Goal: Check status: Check status

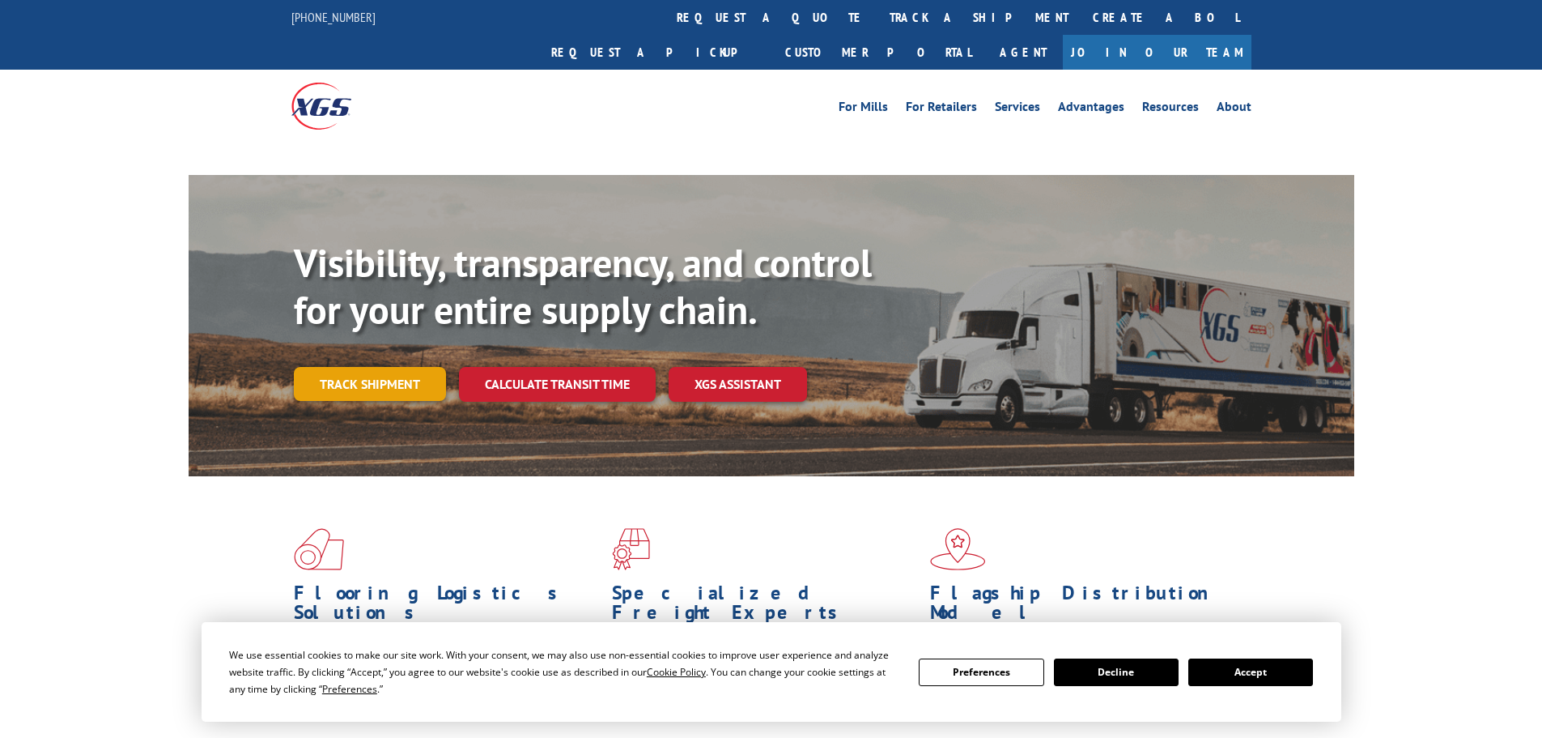
click at [396, 367] on link "Track shipment" at bounding box center [370, 384] width 152 height 34
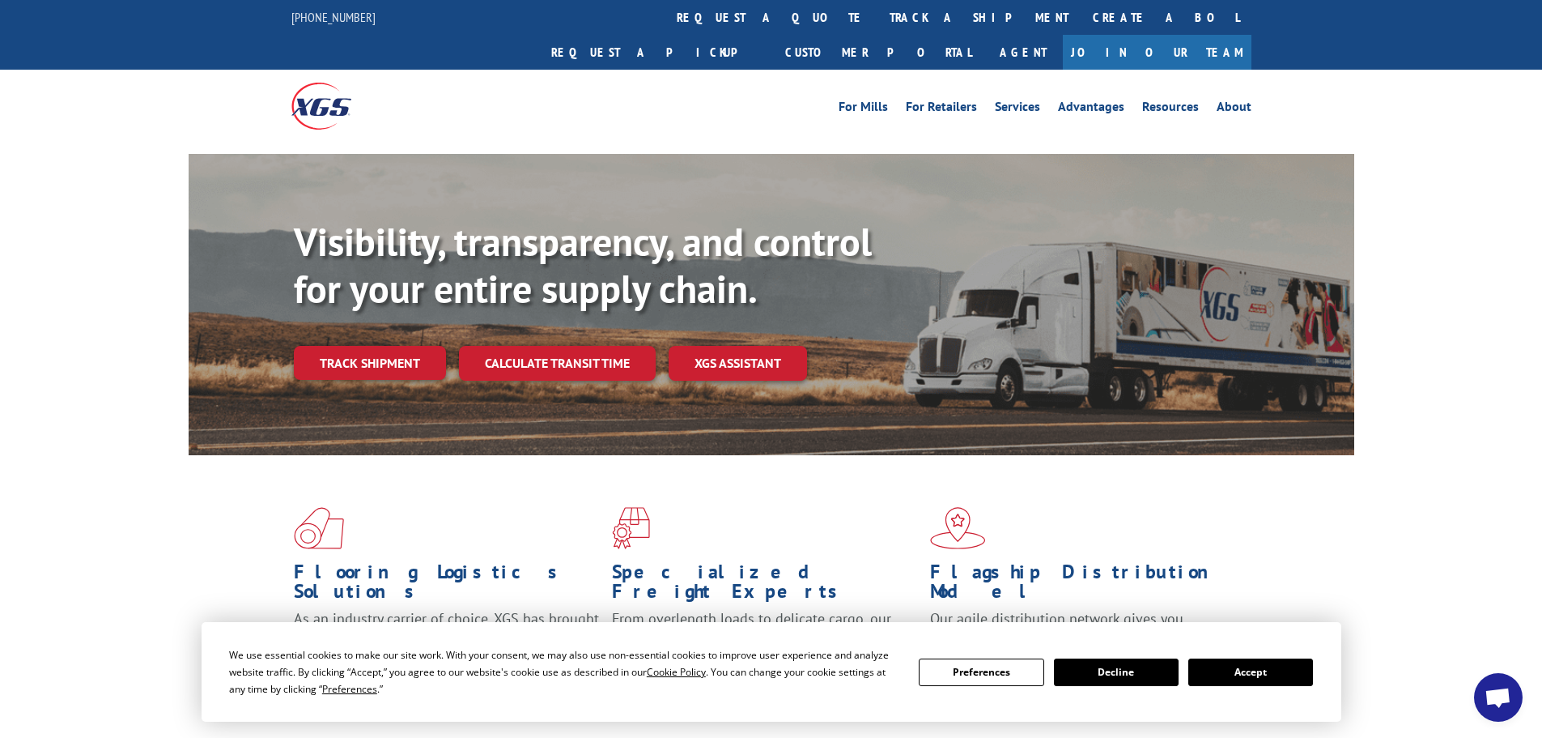
click at [1286, 668] on button "Accept" at bounding box center [1251, 672] width 125 height 28
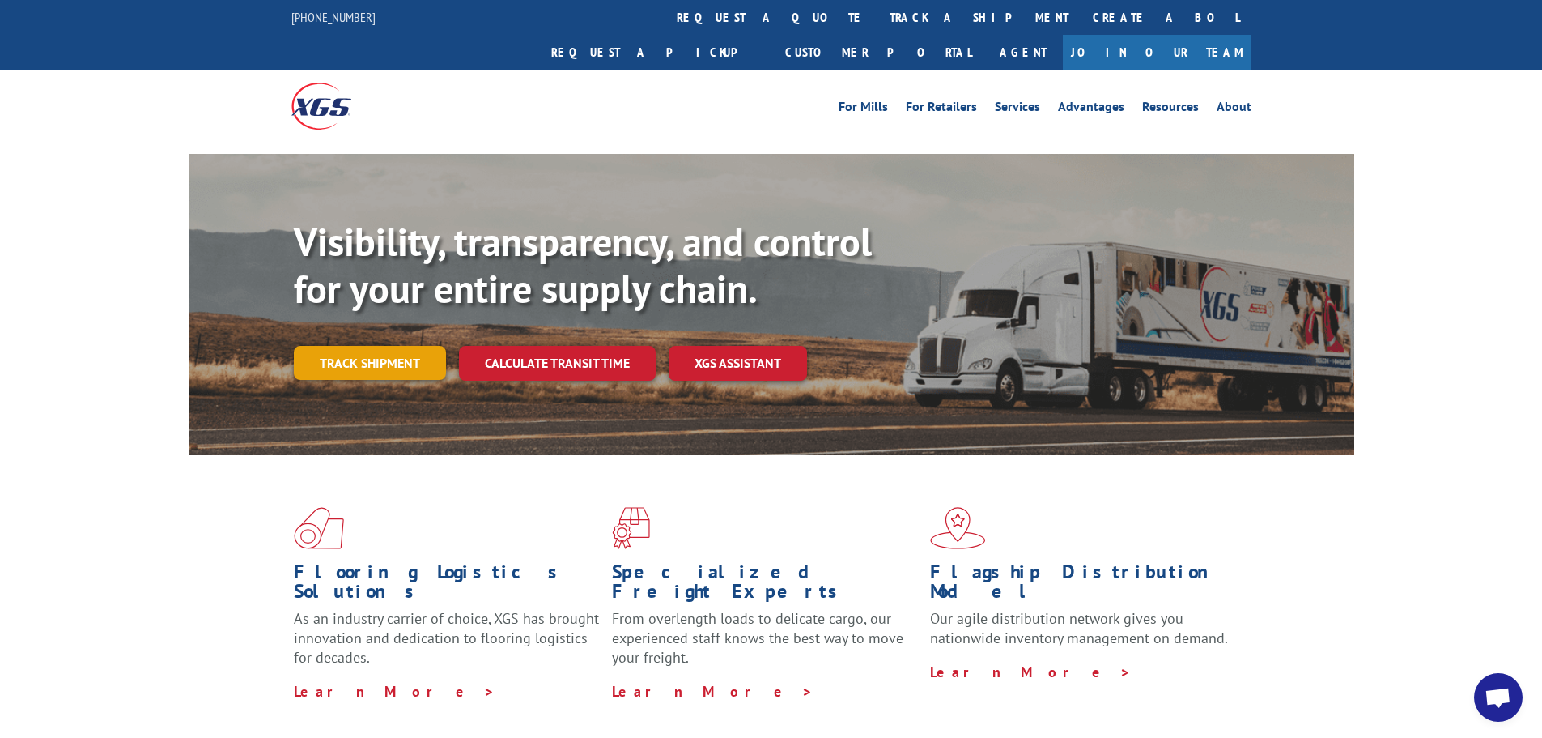
click at [374, 346] on link "Track shipment" at bounding box center [370, 363] width 152 height 34
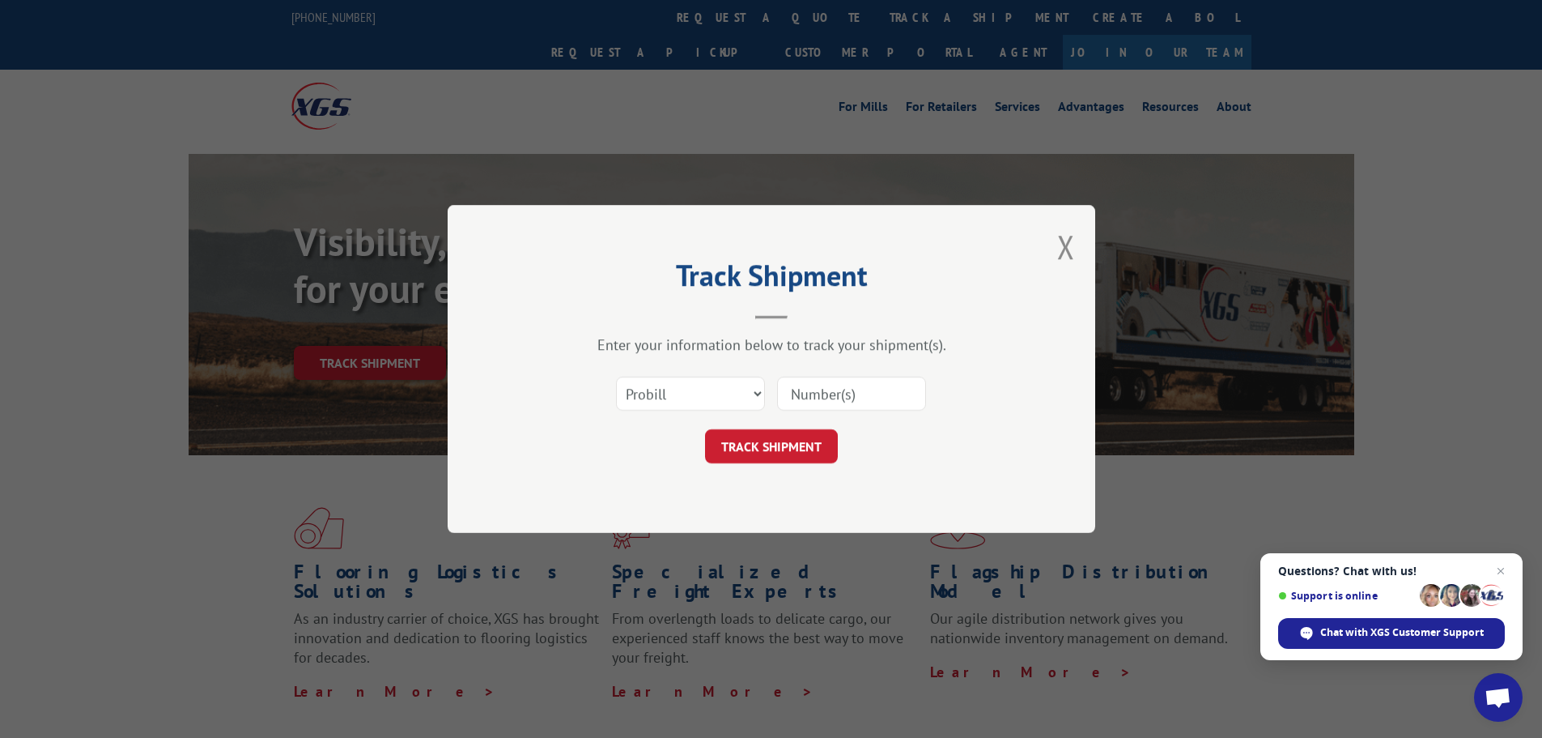
click at [808, 406] on input at bounding box center [851, 393] width 149 height 34
paste input "15339991"
type input "15339991"
click at [824, 440] on button "TRACK SHIPMENT" at bounding box center [771, 446] width 133 height 34
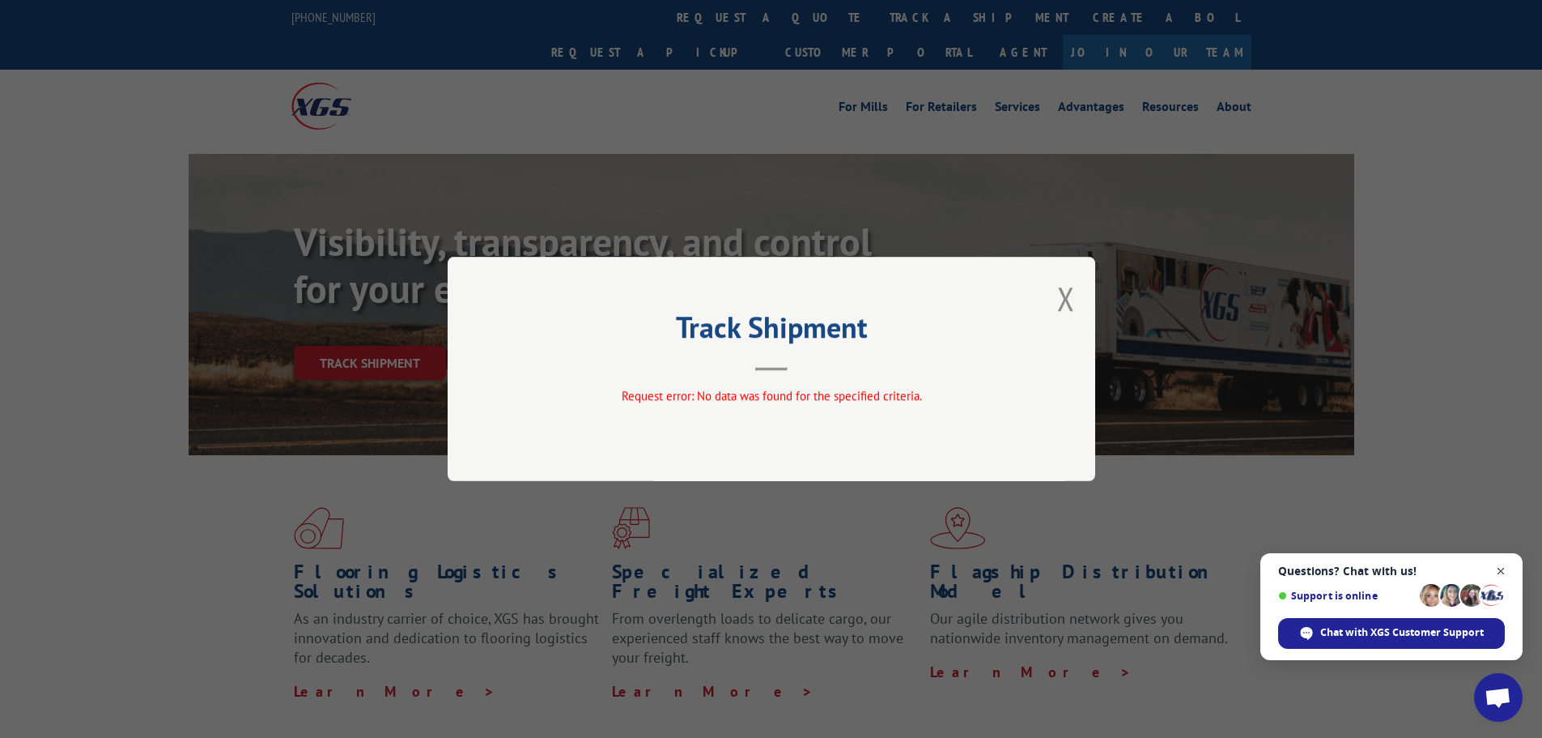
click at [1510, 568] on span "Close chat" at bounding box center [1501, 571] width 20 height 20
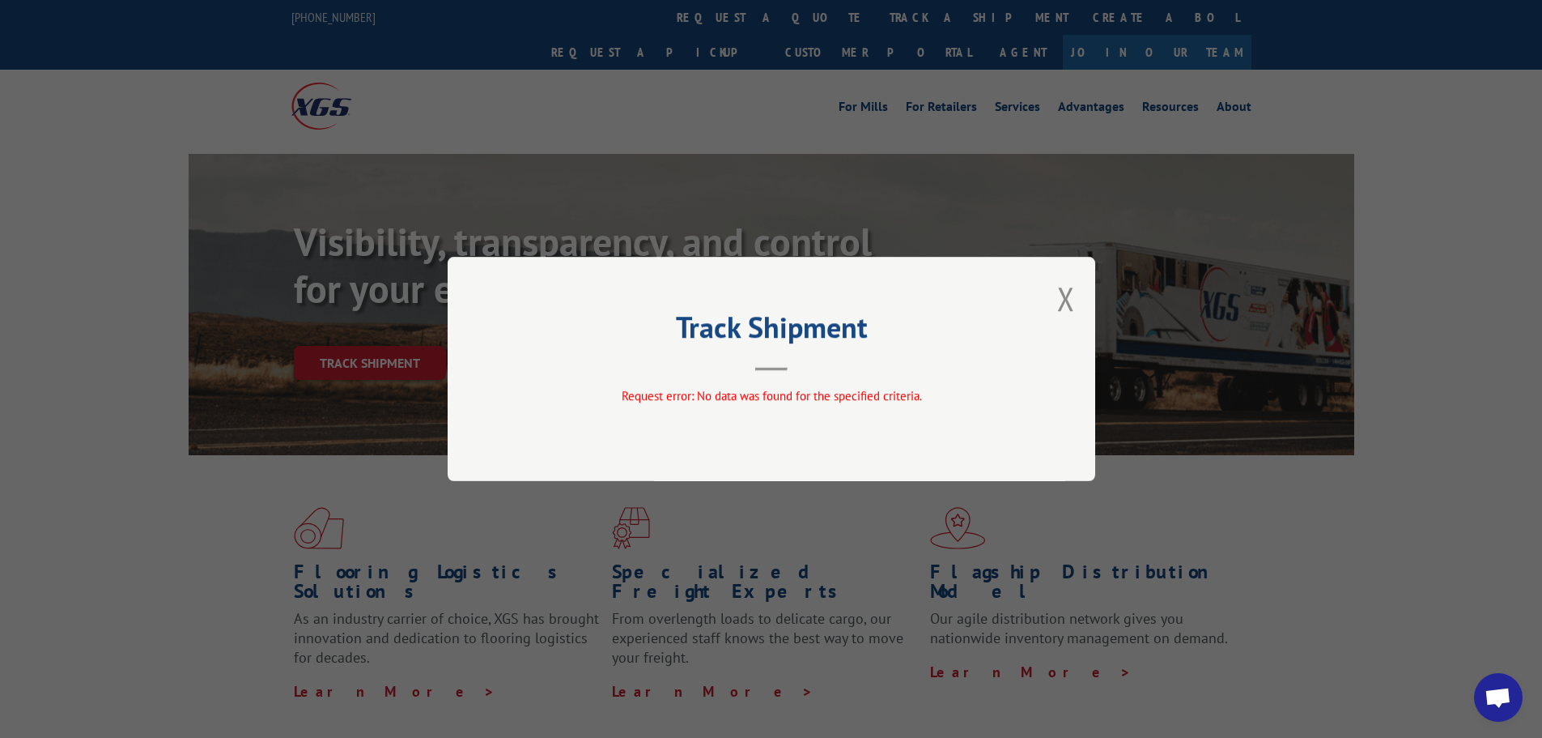
click at [1056, 317] on div "Track Shipment Request error: No data was found for the specified criteria." at bounding box center [772, 369] width 648 height 224
click at [1062, 304] on button "Close modal" at bounding box center [1066, 298] width 18 height 43
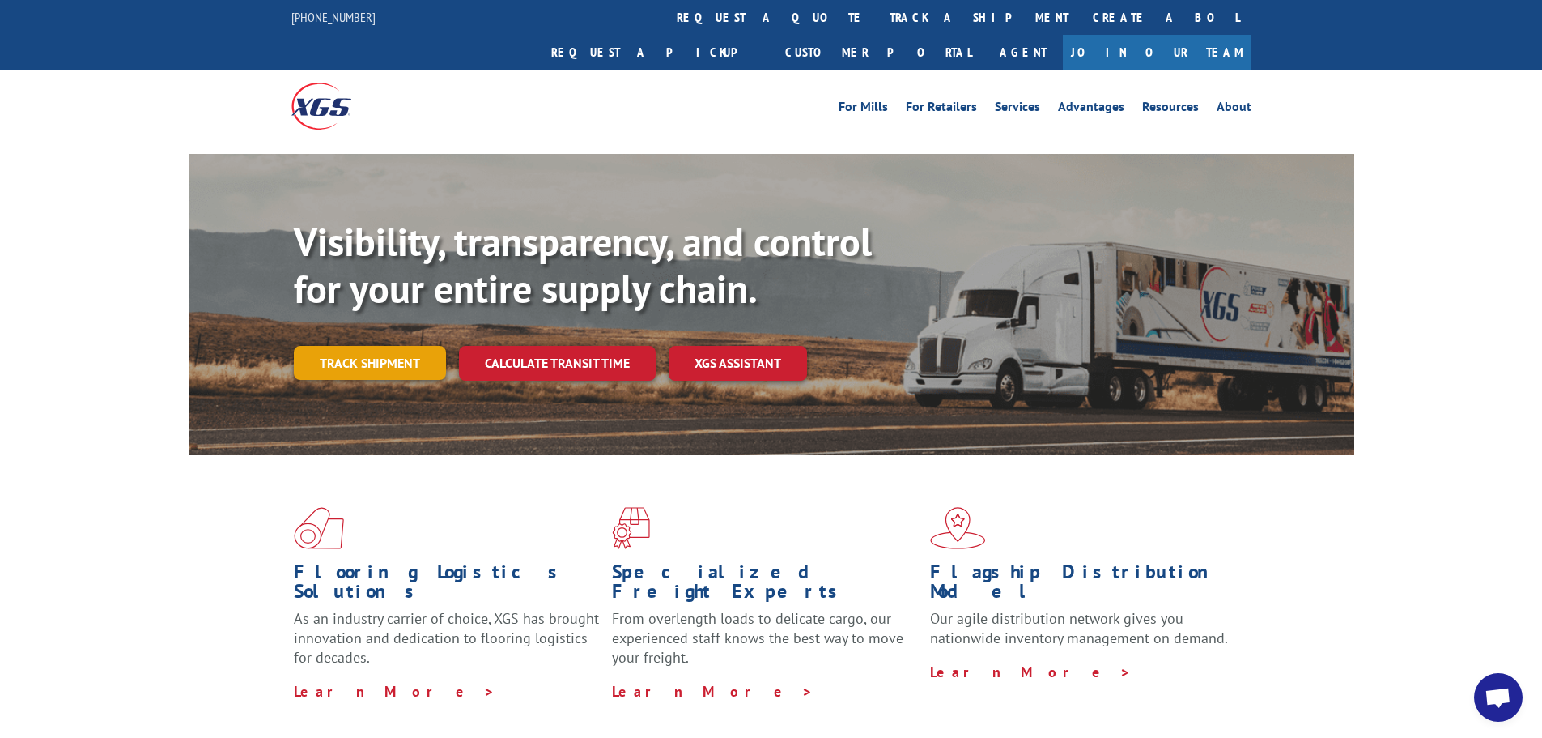
click at [339, 346] on link "Track shipment" at bounding box center [370, 363] width 152 height 34
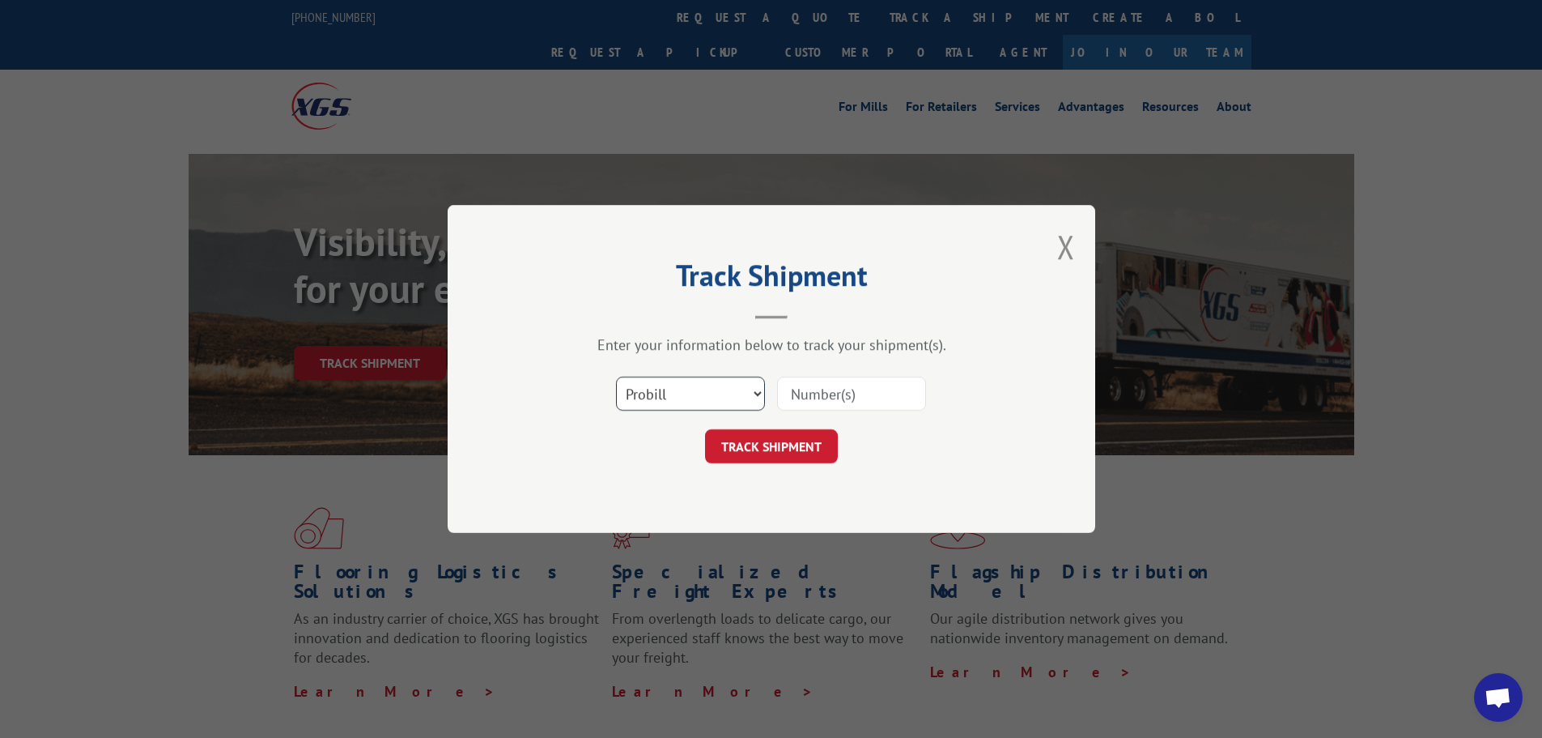
click at [646, 402] on select "Select category... Probill BOL PO" at bounding box center [690, 393] width 149 height 34
select select "bol"
click at [616, 376] on select "Select category... Probill BOL PO" at bounding box center [690, 393] width 149 height 34
click at [855, 371] on div "Select category... Probill BOL PO" at bounding box center [772, 393] width 486 height 53
click at [860, 389] on input at bounding box center [851, 393] width 149 height 34
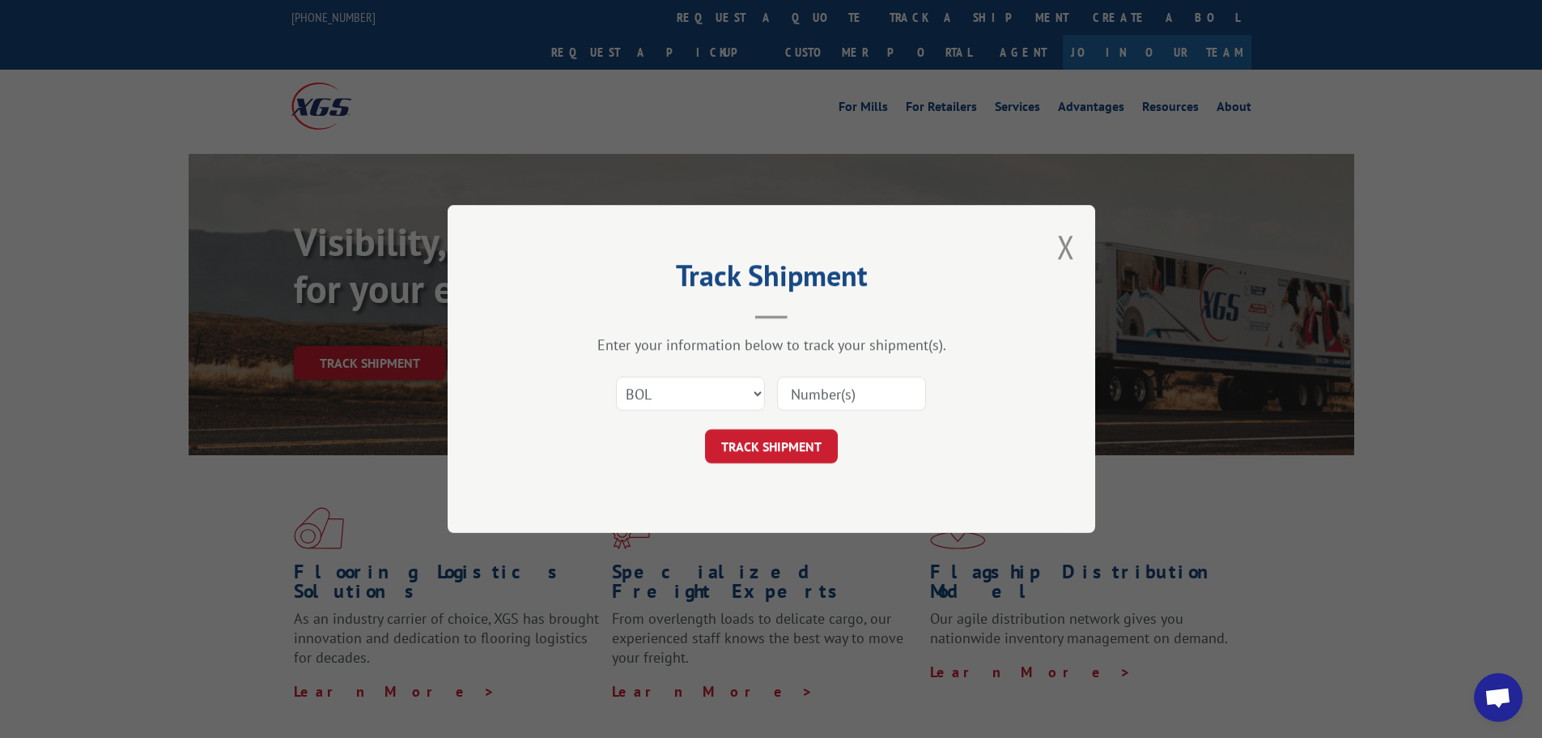
paste input "15339991"
type input "15339991"
click at [837, 449] on button "TRACK SHIPMENT" at bounding box center [771, 446] width 133 height 34
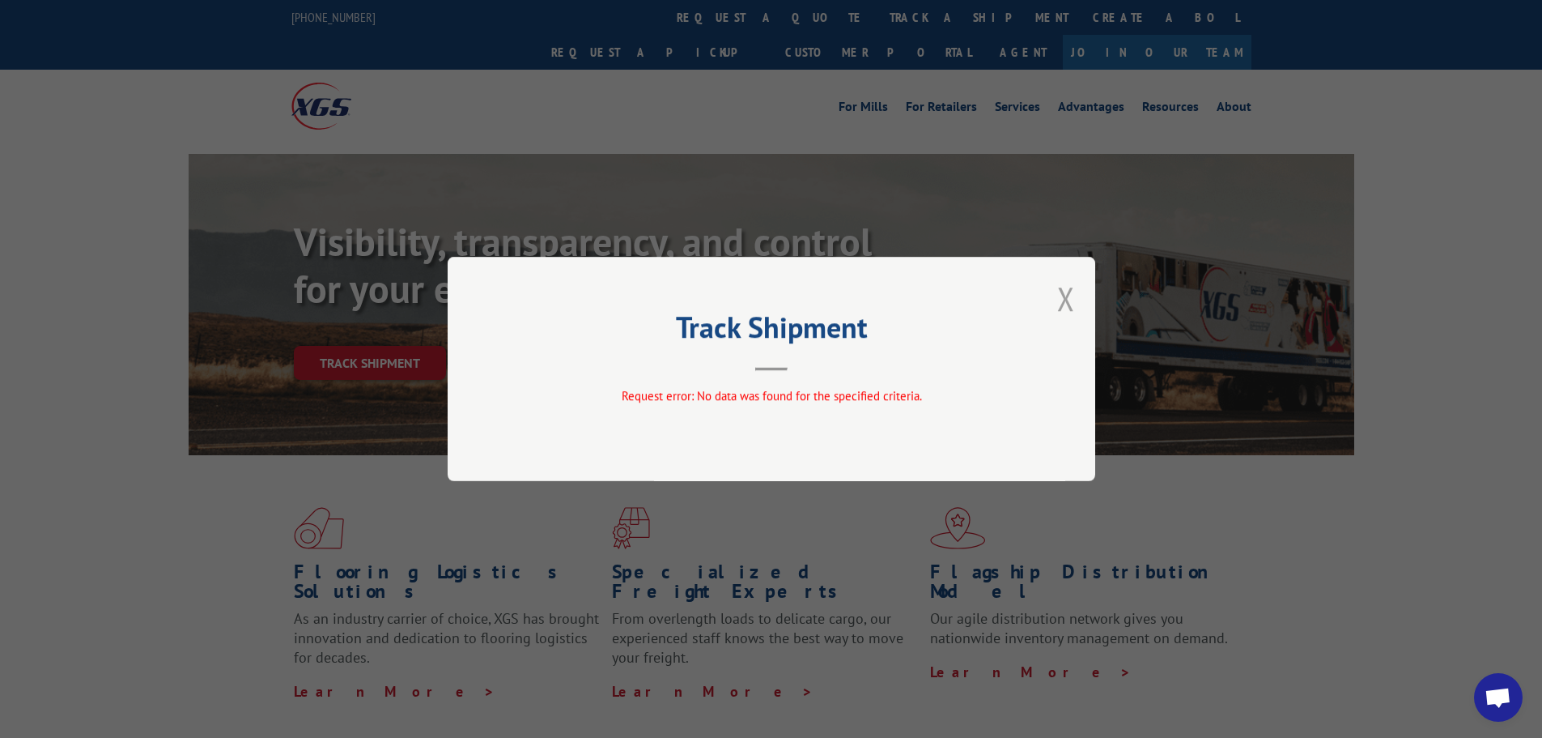
click at [1061, 303] on button "Close modal" at bounding box center [1066, 298] width 18 height 43
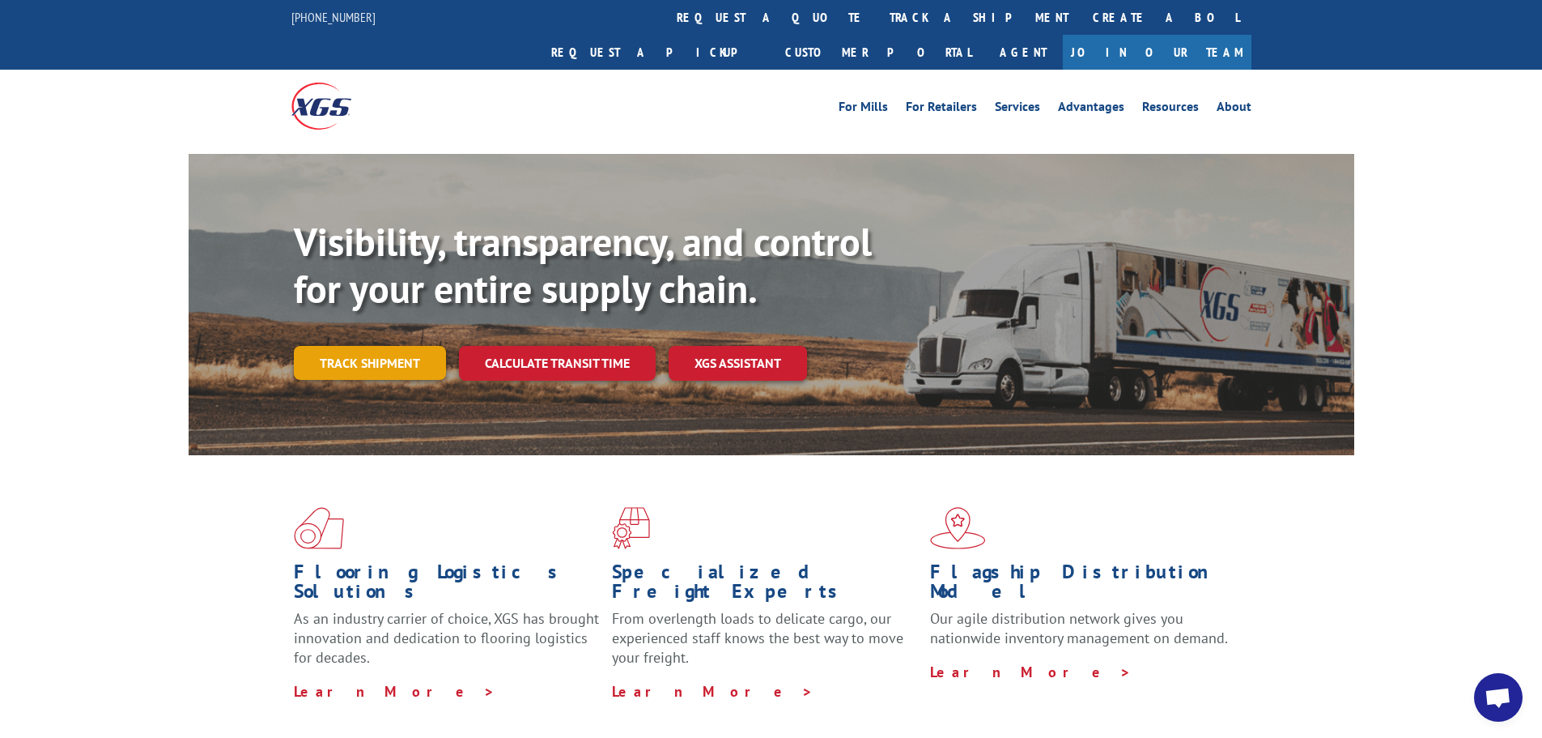
click at [402, 346] on link "Track shipment" at bounding box center [370, 363] width 152 height 34
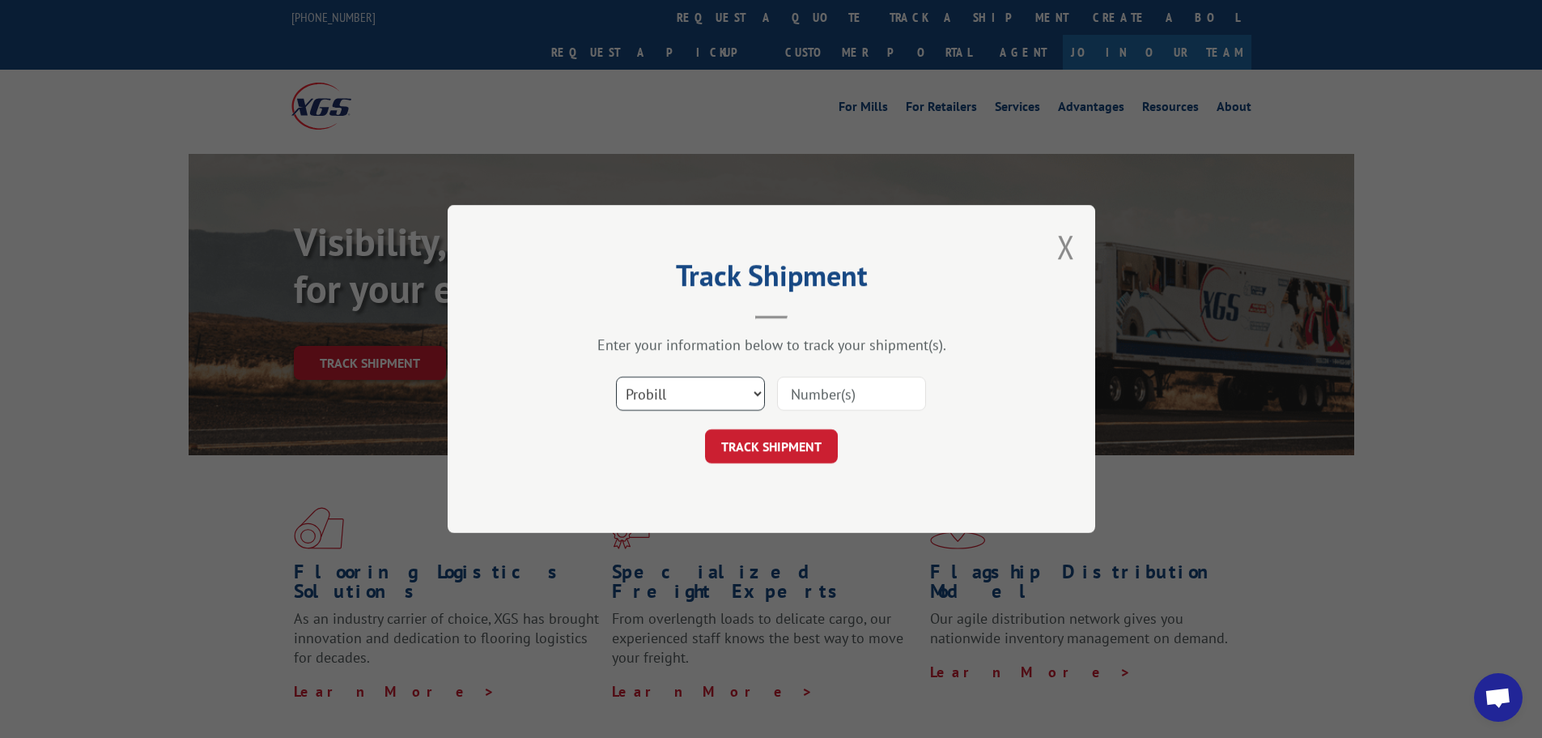
click at [708, 384] on select "Select category... Probill BOL PO" at bounding box center [690, 393] width 149 height 34
click at [845, 406] on input at bounding box center [851, 393] width 149 height 34
paste input "15339991"
type input "15339991"
click at [785, 442] on button "TRACK SHIPMENT" at bounding box center [771, 446] width 133 height 34
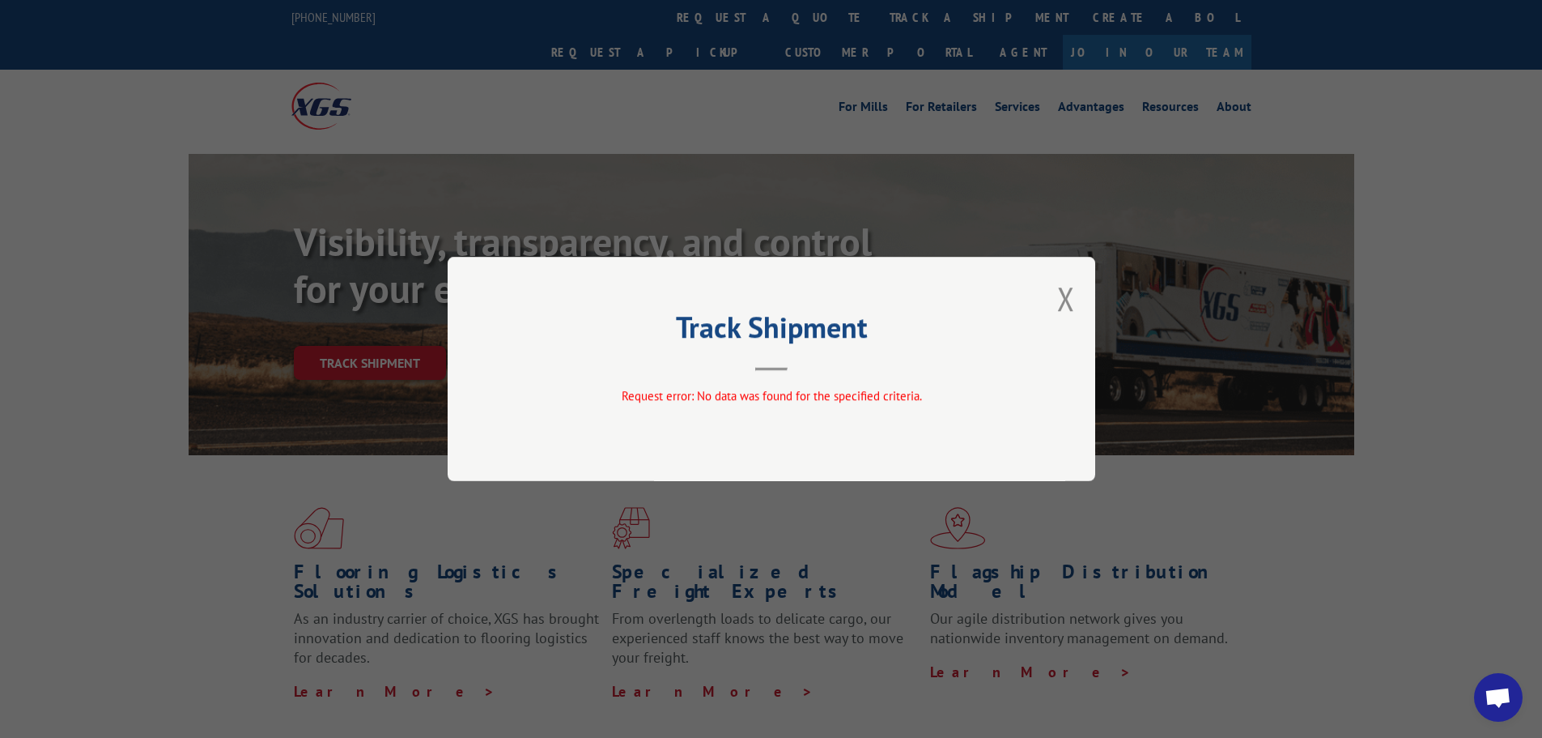
click at [1061, 308] on button "Close modal" at bounding box center [1066, 298] width 18 height 43
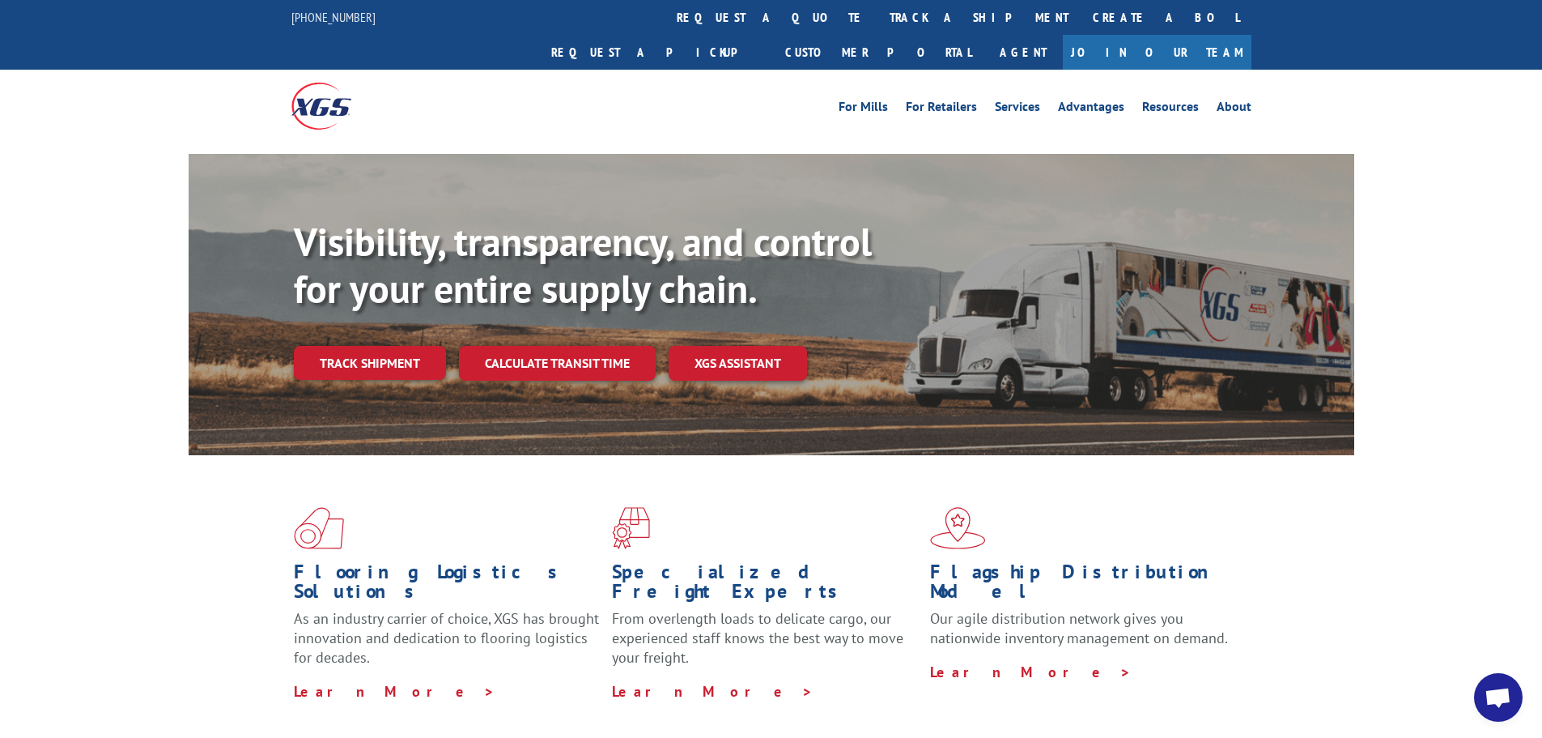
click at [416, 345] on div "Visibility, transparency, and control for your entire supply chain. Track shipm…" at bounding box center [824, 332] width 1061 height 226
click at [300, 346] on link "Track shipment" at bounding box center [370, 363] width 152 height 34
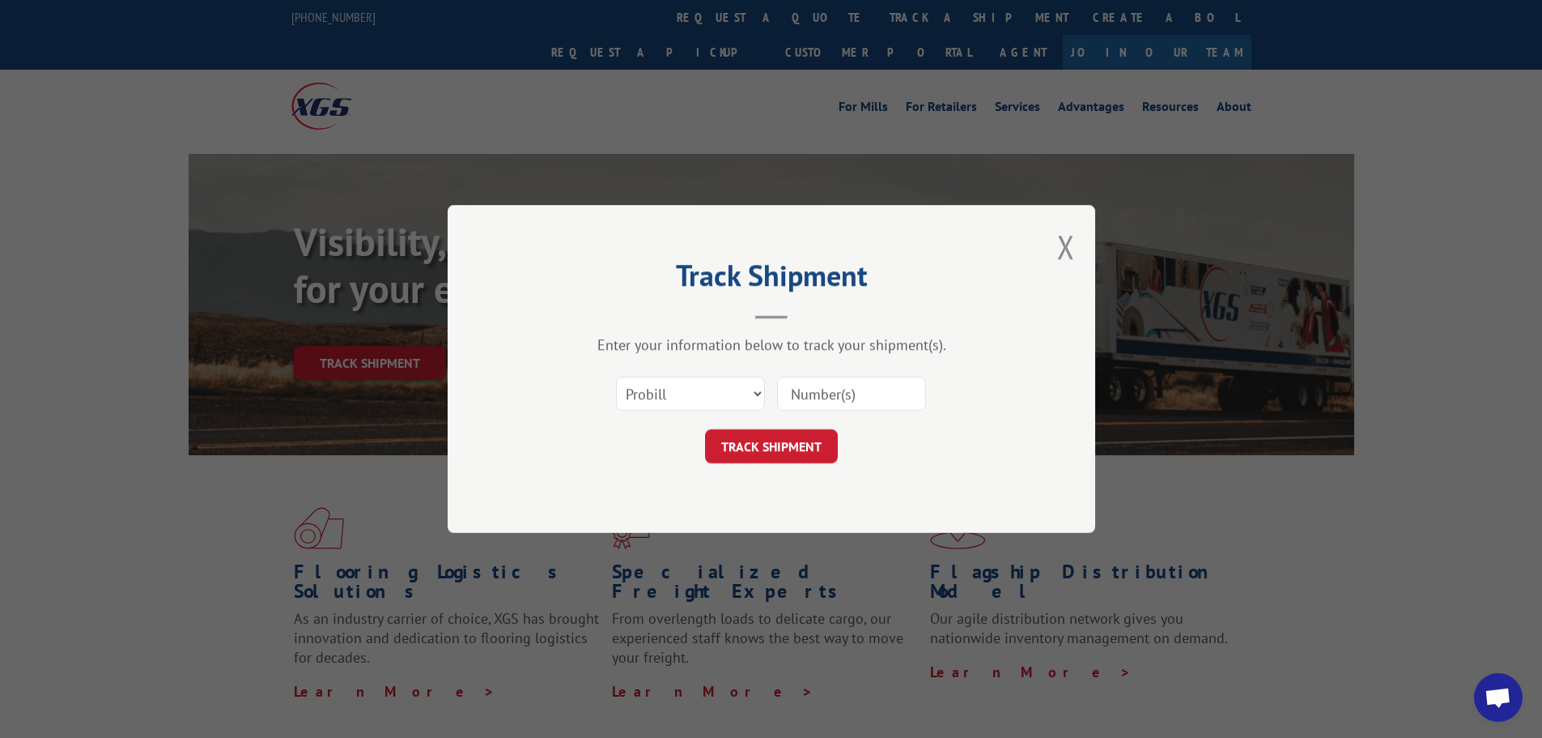
click at [853, 397] on input at bounding box center [851, 393] width 149 height 34
click at [711, 401] on select "Select category... Probill BOL PO" at bounding box center [690, 393] width 149 height 34
select select "po"
click at [616, 376] on select "Select category... Probill BOL PO" at bounding box center [690, 393] width 149 height 34
click at [835, 381] on input at bounding box center [851, 393] width 149 height 34
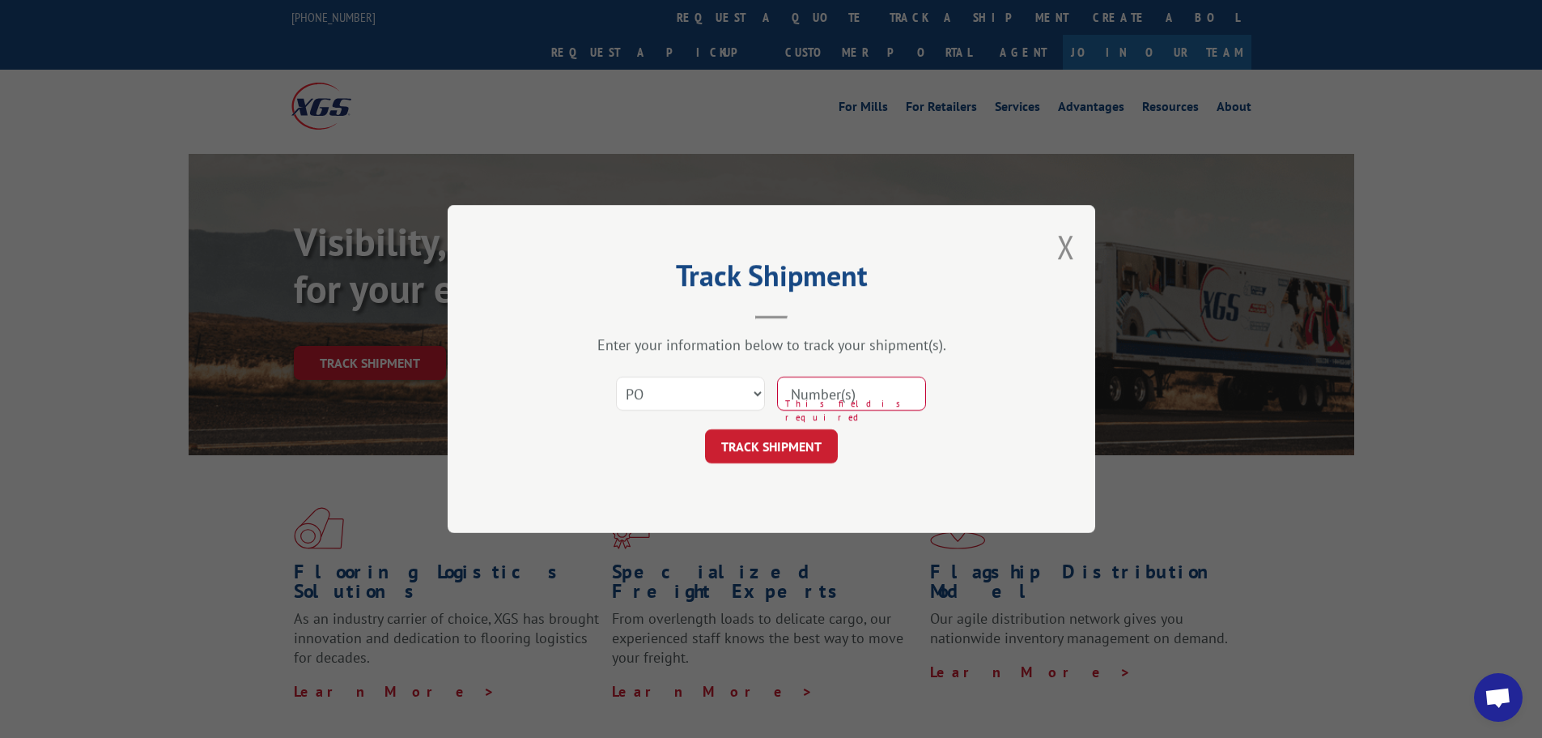
paste input "89509250"
type input "89509250"
click at [814, 450] on button "TRACK SHIPMENT" at bounding box center [771, 446] width 133 height 34
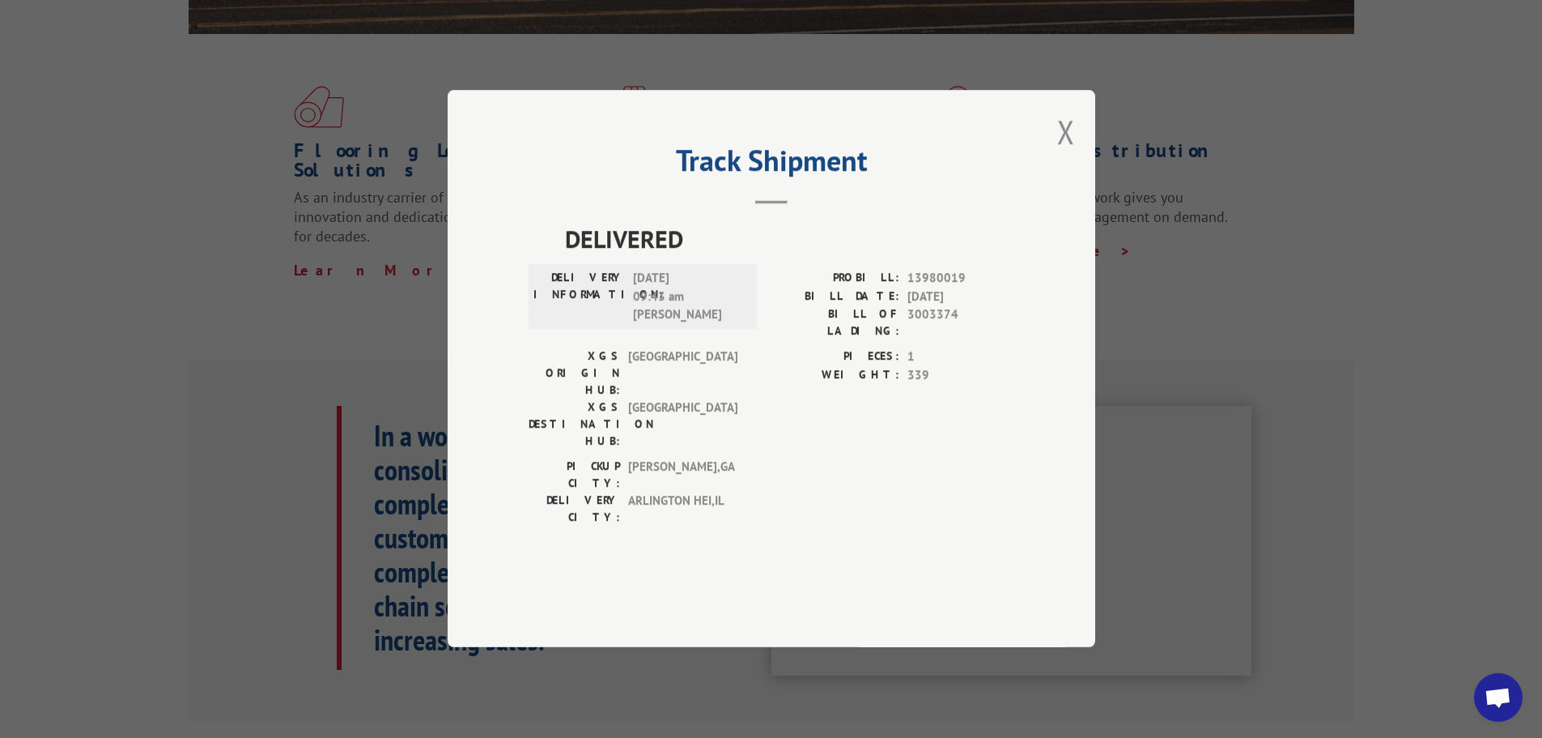
scroll to position [243, 0]
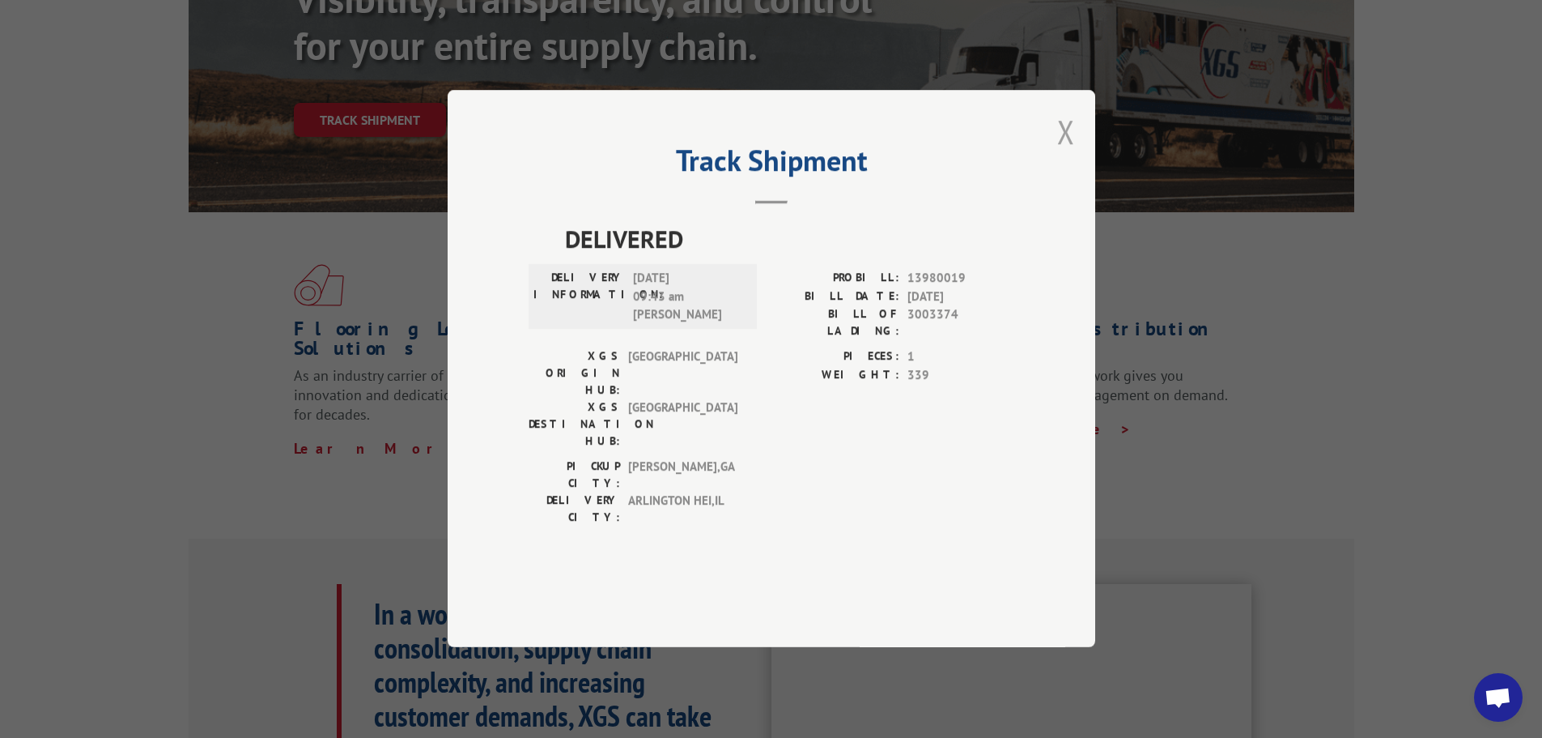
click at [1073, 153] on button "Close modal" at bounding box center [1066, 131] width 18 height 43
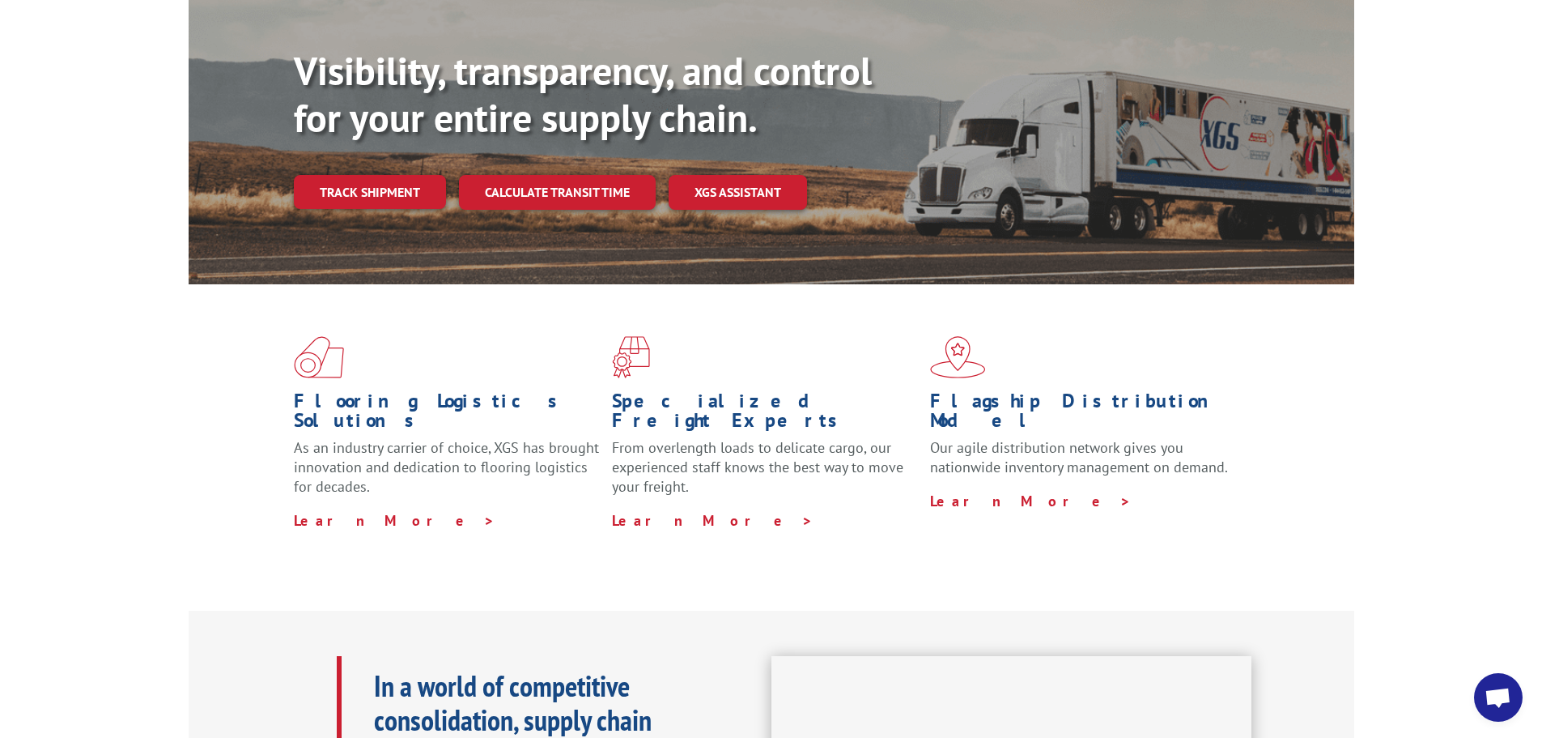
scroll to position [0, 0]
